Goal: Task Accomplishment & Management: Manage account settings

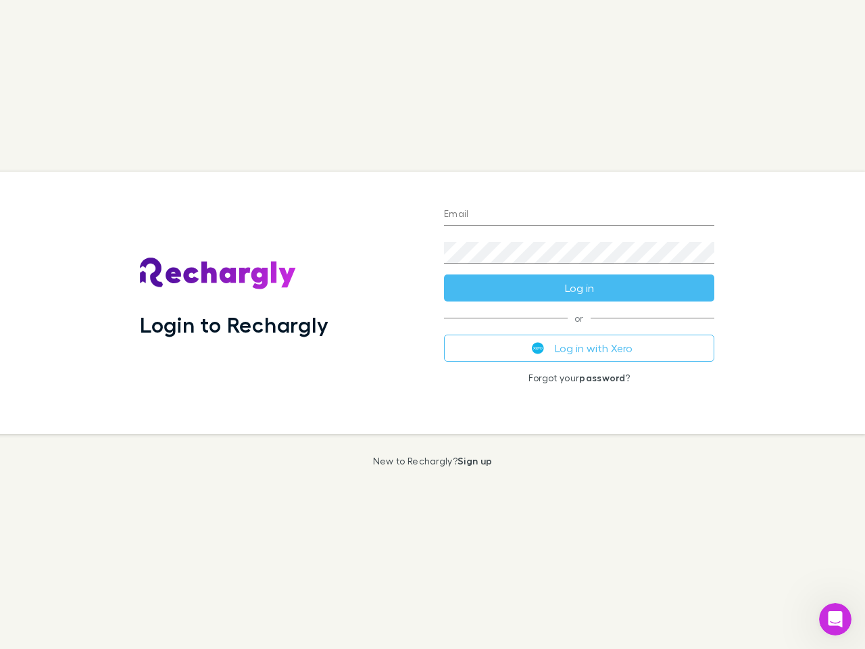
click at [432, 324] on div "Login to Rechargly" at bounding box center [281, 303] width 304 height 262
click at [579, 215] on input "Email" at bounding box center [579, 215] width 270 height 22
click at [579, 288] on form "Email Password Log in" at bounding box center [579, 247] width 270 height 108
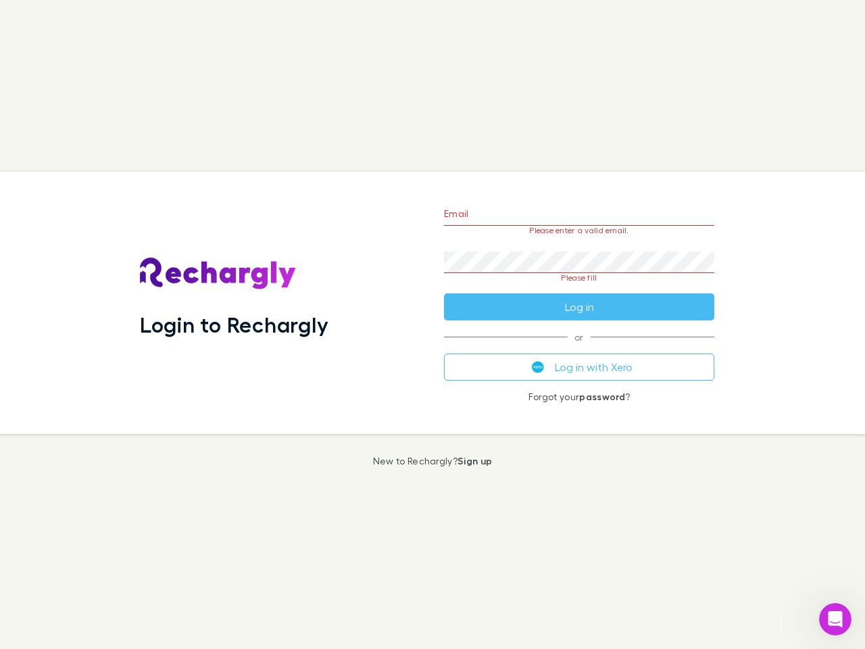
click at [579, 348] on div "Email Please enter a valid email. Password Please fill Log in or Log in with Xe…" at bounding box center [579, 303] width 292 height 262
click at [835, 619] on icon "Open Intercom Messenger" at bounding box center [835, 619] width 22 height 22
